Goal: Information Seeking & Learning: Find specific fact

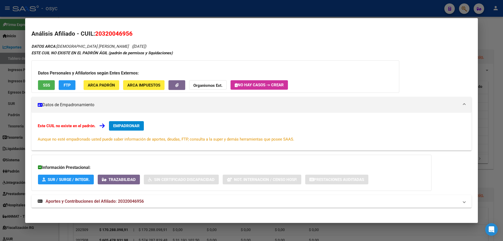
click at [324, 8] on div at bounding box center [251, 120] width 503 height 241
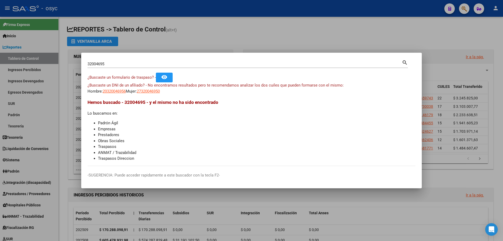
click at [463, 8] on div at bounding box center [251, 120] width 503 height 241
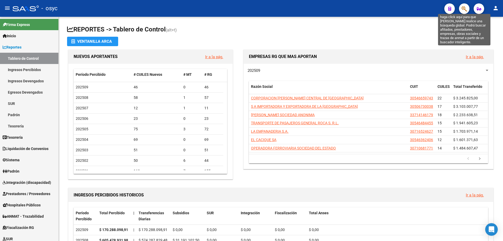
click at [466, 9] on icon "button" at bounding box center [463, 9] width 5 height 6
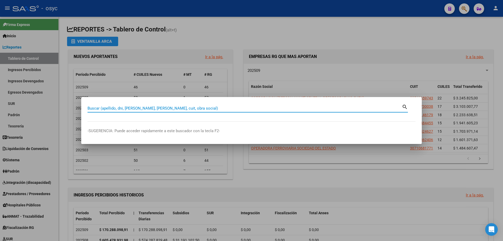
click at [222, 108] on input "Buscar (apellido, dni, [PERSON_NAME], [PERSON_NAME], cuit, obra social)" at bounding box center [244, 108] width 314 height 5
type input "36531050"
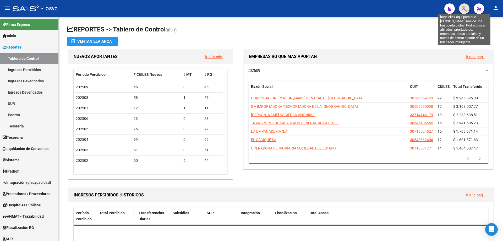
click at [465, 8] on icon "button" at bounding box center [463, 9] width 5 height 6
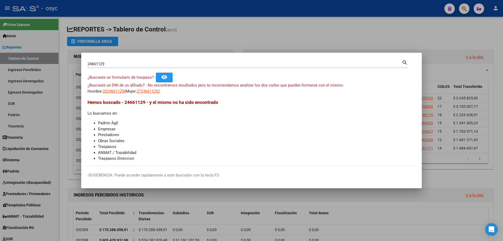
drag, startPoint x: 136, startPoint y: 61, endPoint x: 0, endPoint y: 64, distance: 136.2
click at [0, 64] on div "24661129 Buscar (apellido, dni, cuil, nro traspaso, cuit, obra social) search ¿…" at bounding box center [251, 120] width 503 height 241
drag, startPoint x: 108, startPoint y: 64, endPoint x: 61, endPoint y: 60, distance: 47.3
click at [61, 60] on div "24661129 Buscar (apellido, dni, cuil, nro traspaso, cuit, obra social) search ¿…" at bounding box center [251, 120] width 503 height 241
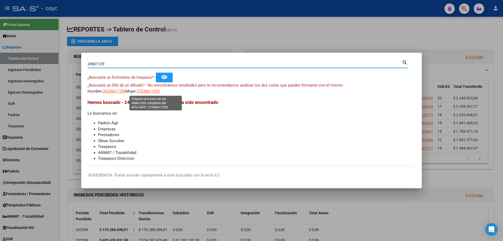
click at [158, 89] on span "27246611292" at bounding box center [148, 91] width 23 height 5
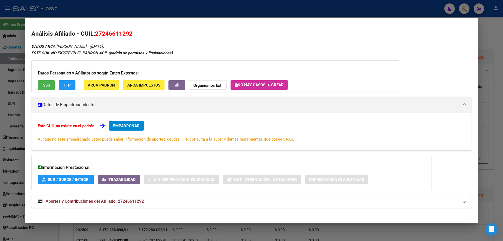
drag, startPoint x: 96, startPoint y: 32, endPoint x: 102, endPoint y: 32, distance: 5.8
click at [102, 32] on span "27246611292" at bounding box center [113, 33] width 37 height 7
click at [169, 3] on div at bounding box center [251, 120] width 503 height 241
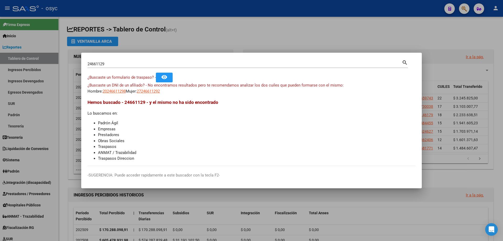
click at [120, 63] on input "24661129" at bounding box center [244, 64] width 314 height 5
type input "24661269"
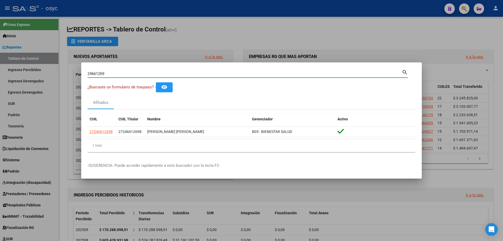
drag, startPoint x: 129, startPoint y: 73, endPoint x: 35, endPoint y: 66, distance: 94.2
click at [35, 67] on div "24661269 Buscar (apellido, dni, cuil, nro traspaso, cuit, obra social) search ¿…" at bounding box center [251, 120] width 503 height 241
